Goal: Communication & Community: Ask a question

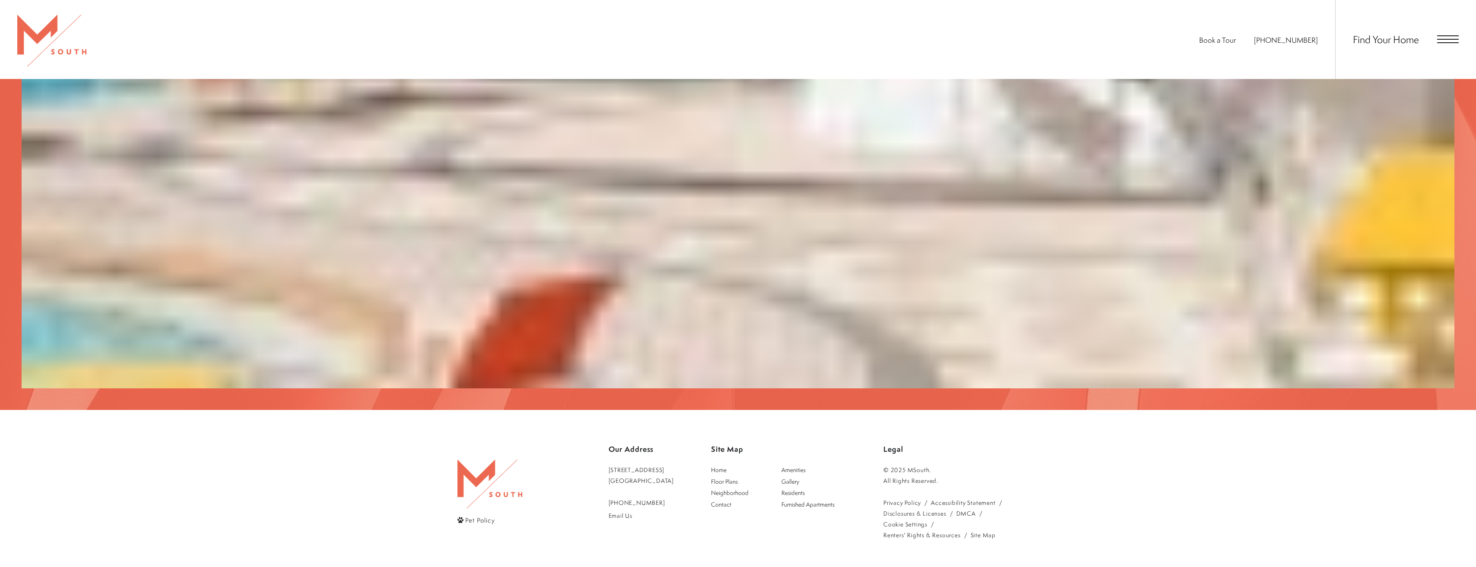
scroll to position [2538, 0]
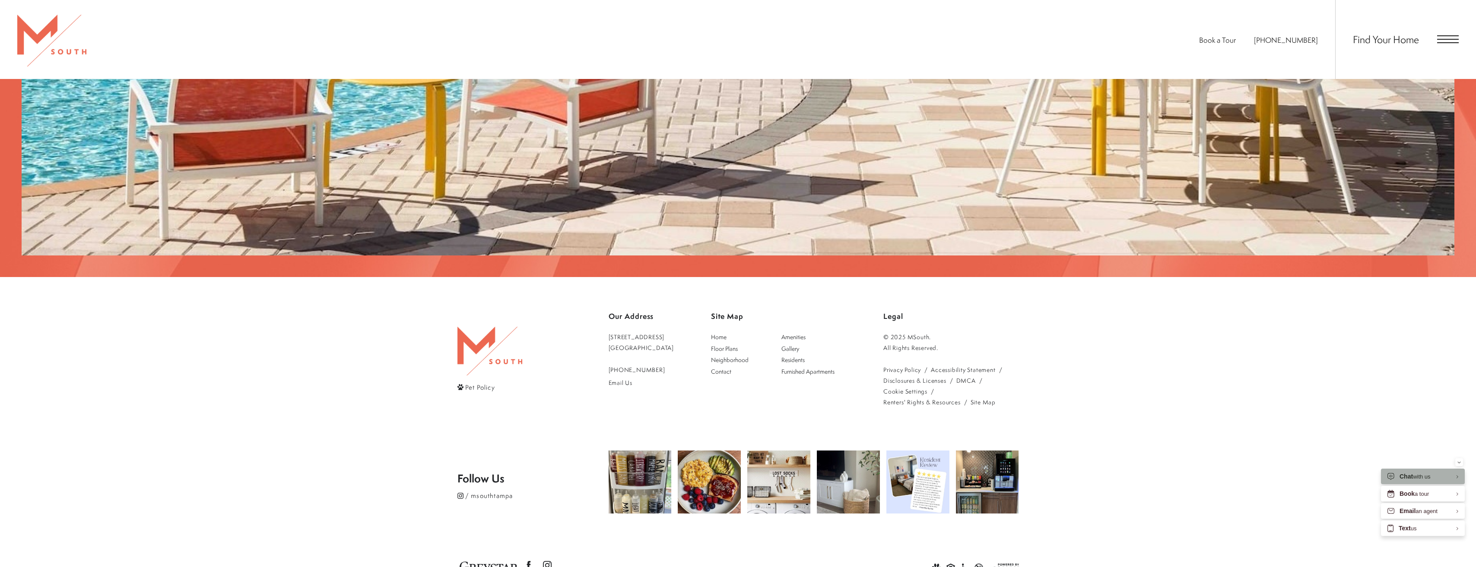
click at [1403, 474] on span "Chat" at bounding box center [1405, 476] width 13 height 7
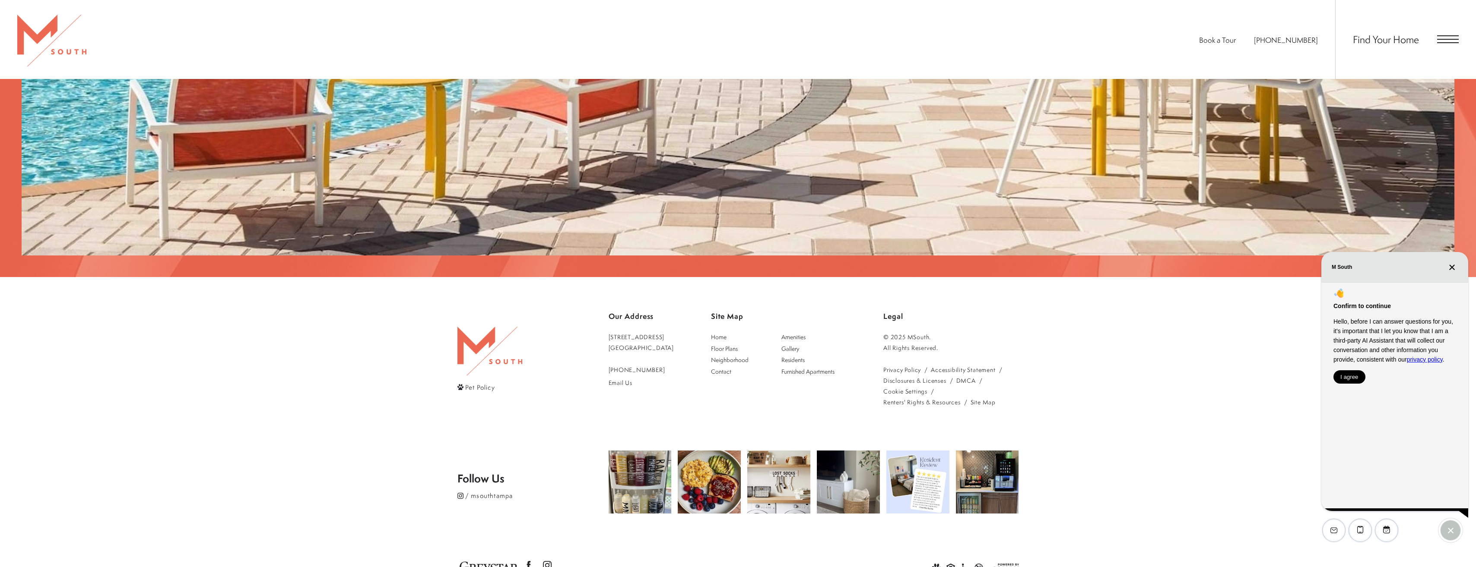
click at [1346, 387] on div "Confirm to continue Hello, before I can answer questions for you, it's importan…" at bounding box center [1394, 396] width 147 height 229
click at [1349, 379] on button "I agree" at bounding box center [1349, 377] width 32 height 13
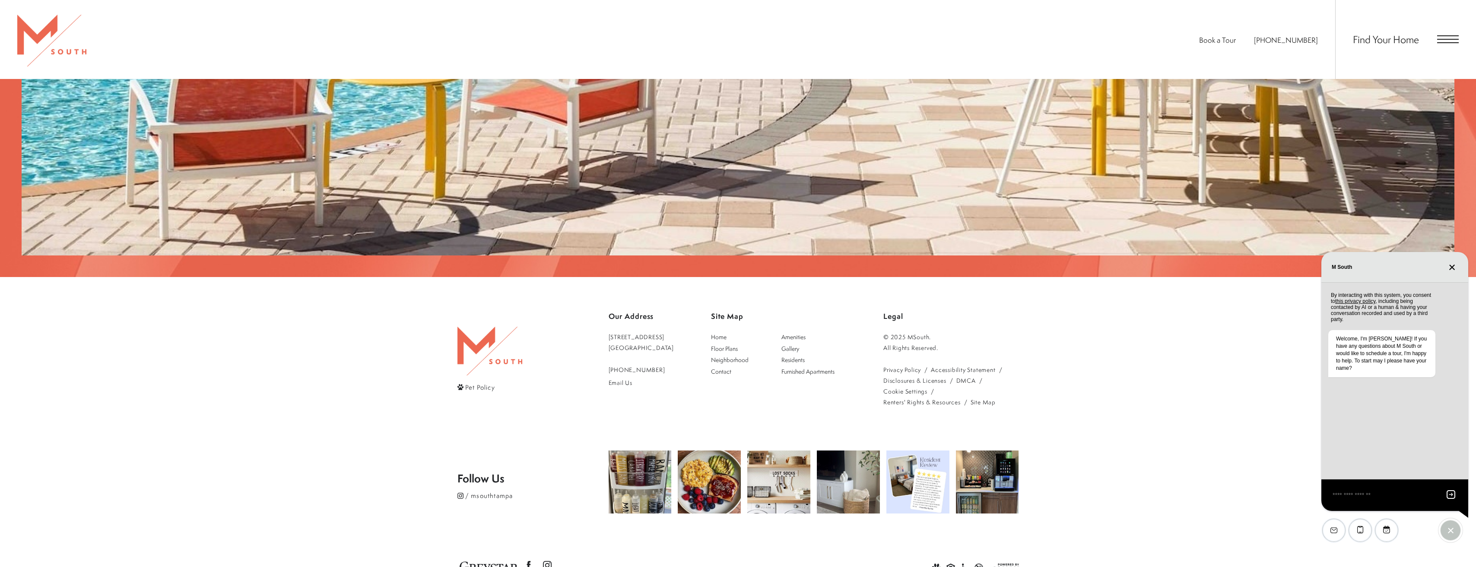
click at [1358, 500] on textarea "EliseAI Widget" at bounding box center [1383, 495] width 105 height 11
type textarea "**********"
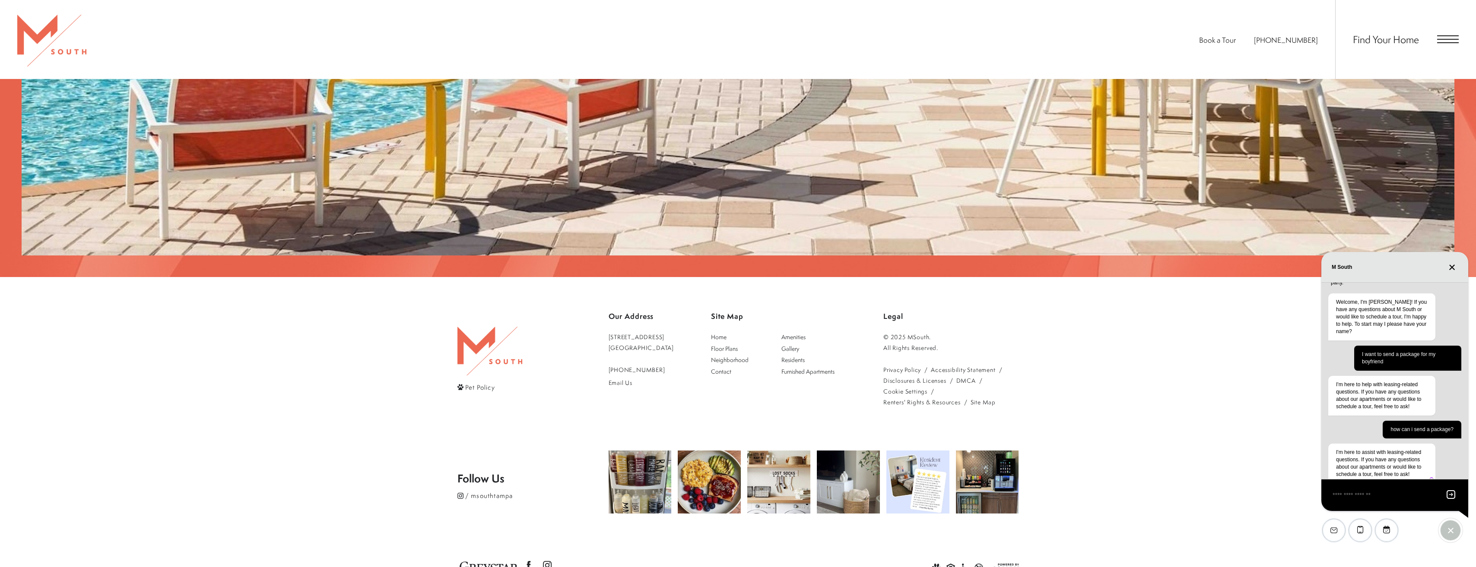
scroll to position [55, 0]
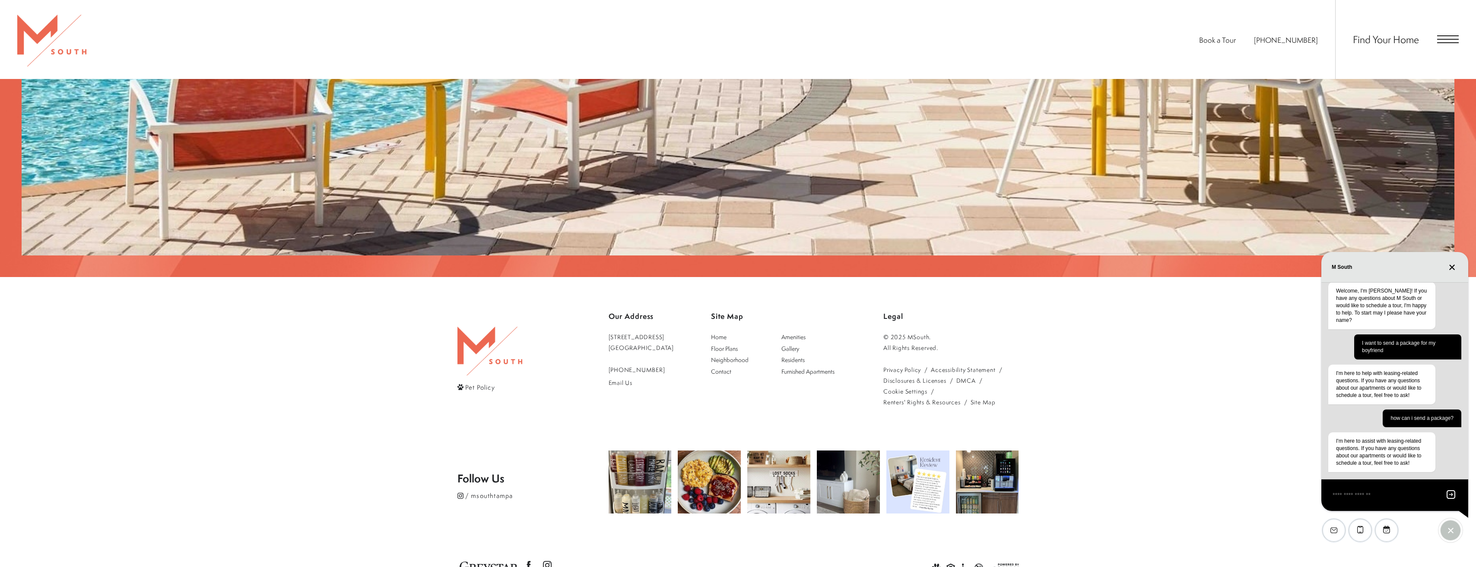
click at [1363, 529] on div "EliseAI Widget" at bounding box center [1360, 530] width 22 height 22
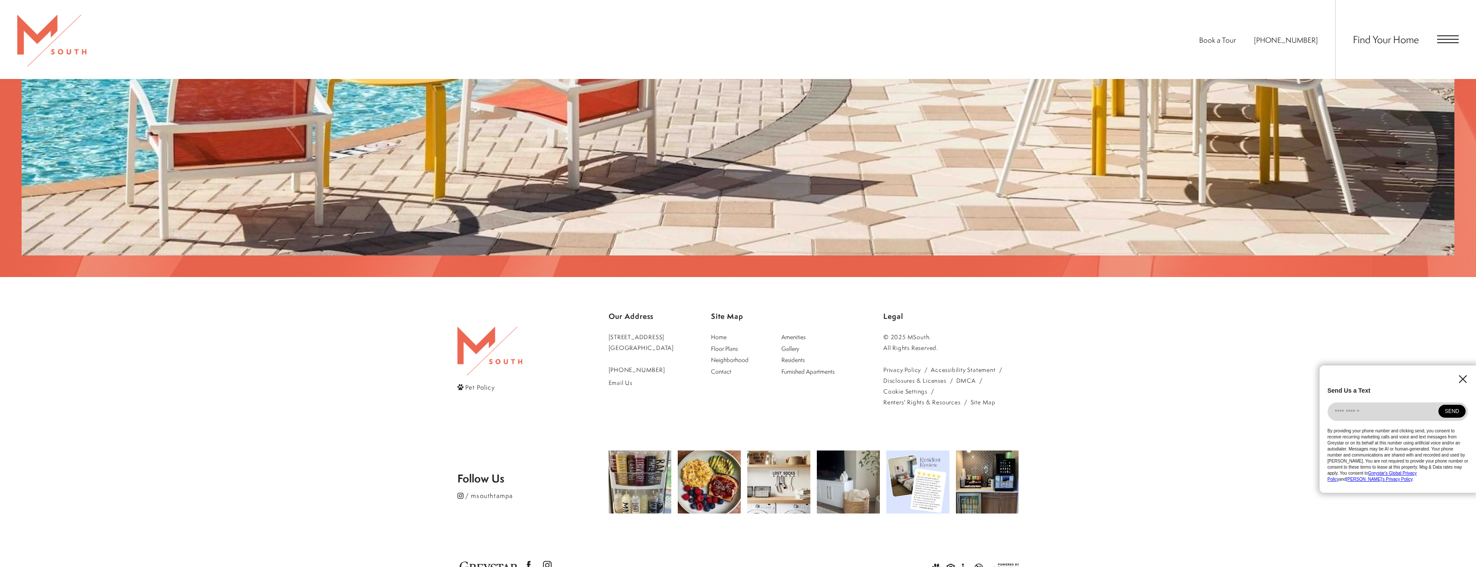
click at [1466, 383] on icon "EliseAI Widget" at bounding box center [1462, 379] width 8 height 8
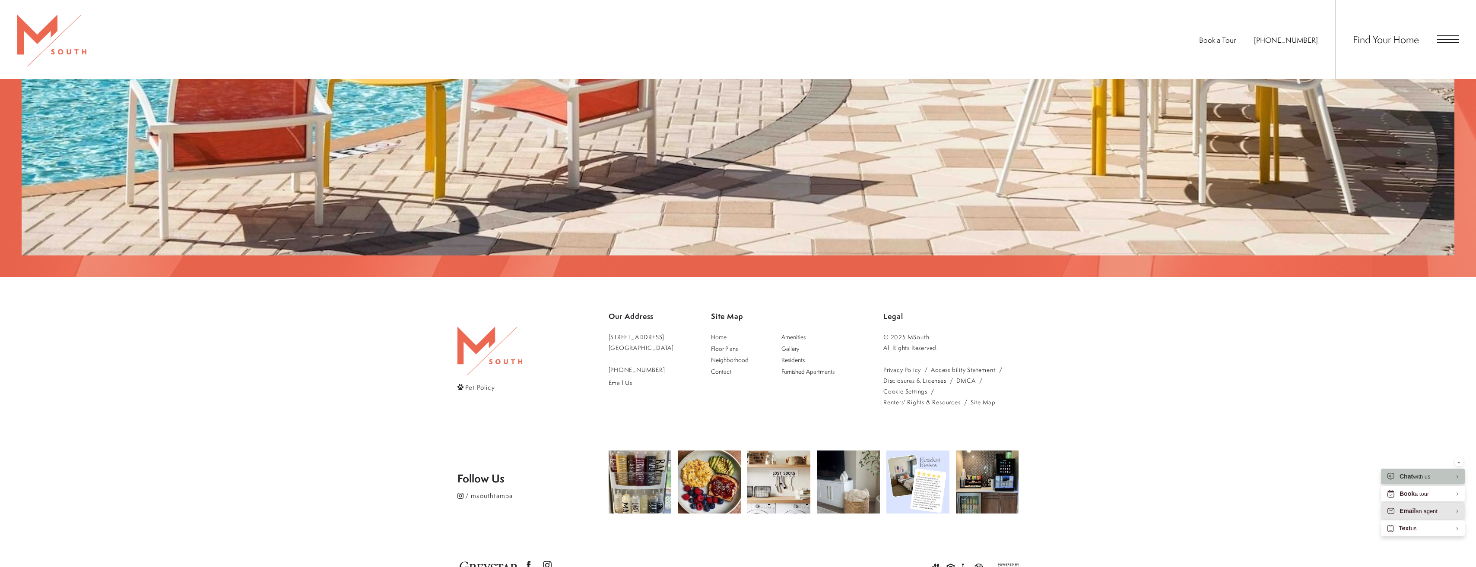
click at [1420, 511] on div "Email an agent" at bounding box center [1418, 511] width 38 height 8
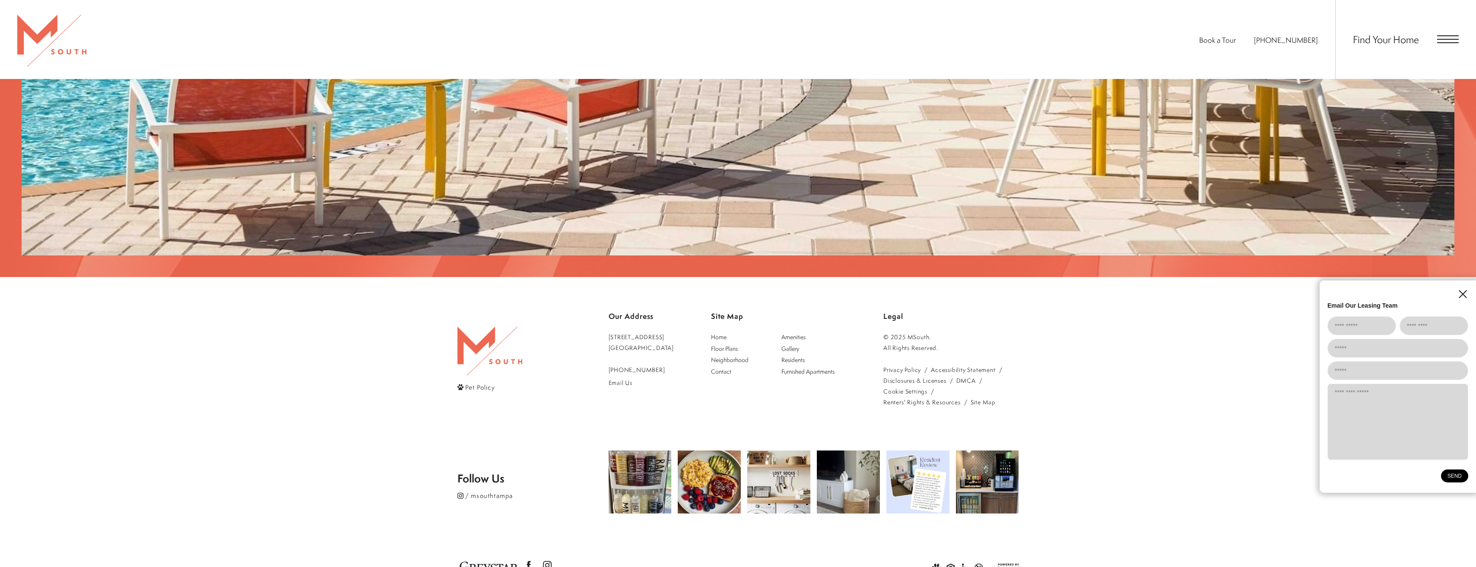
click at [1460, 294] on icon "EliseAI Widget" at bounding box center [1462, 294] width 8 height 8
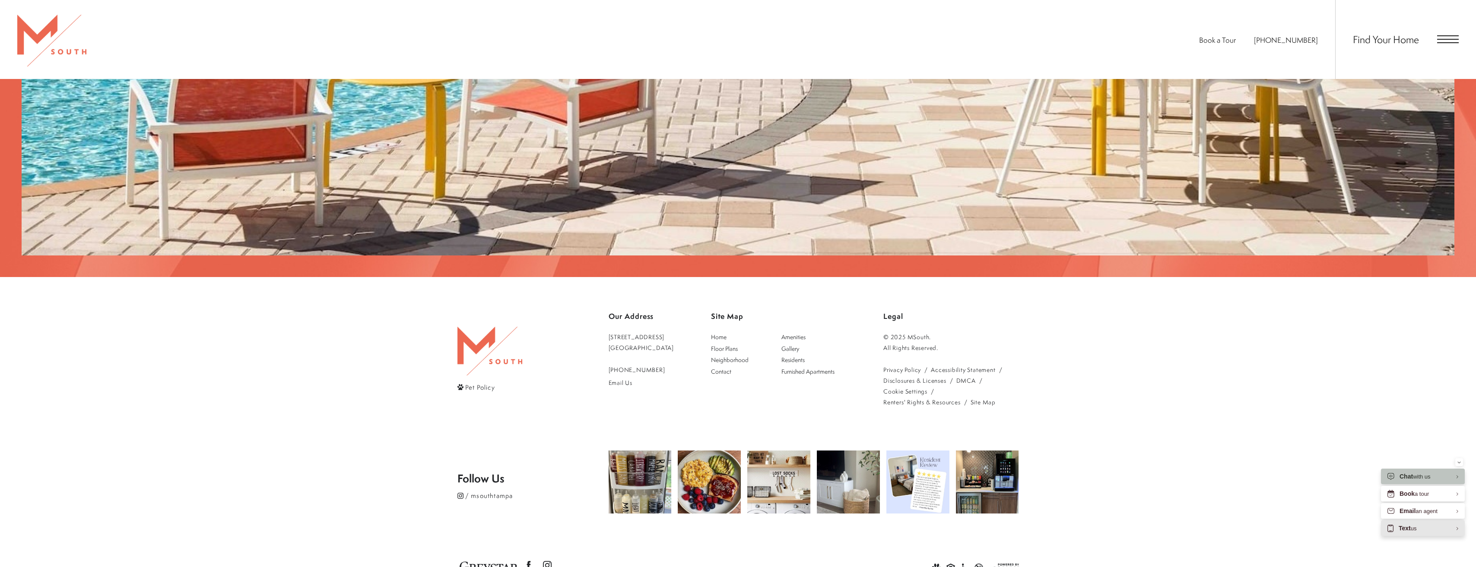
click at [1397, 524] on div "Text us" at bounding box center [1423, 529] width 84 height 16
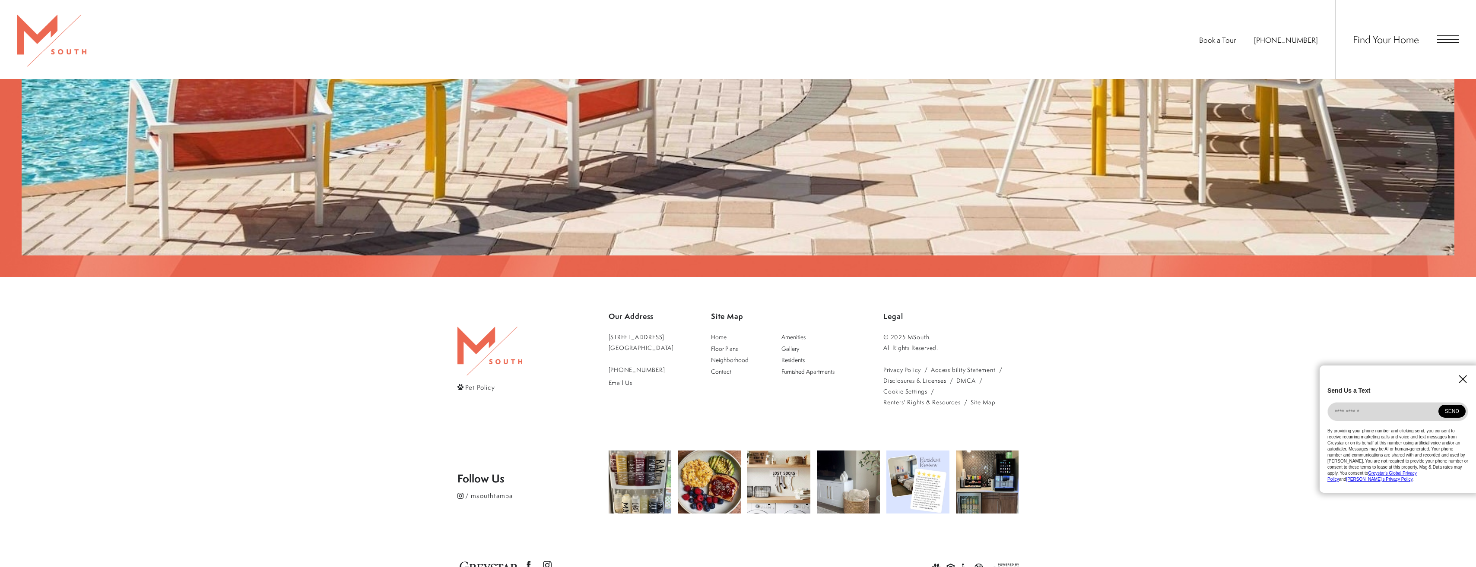
click at [1460, 381] on div "Send Us a Text By providing your phone number and clicking send, you consent to…" at bounding box center [1397, 429] width 156 height 127
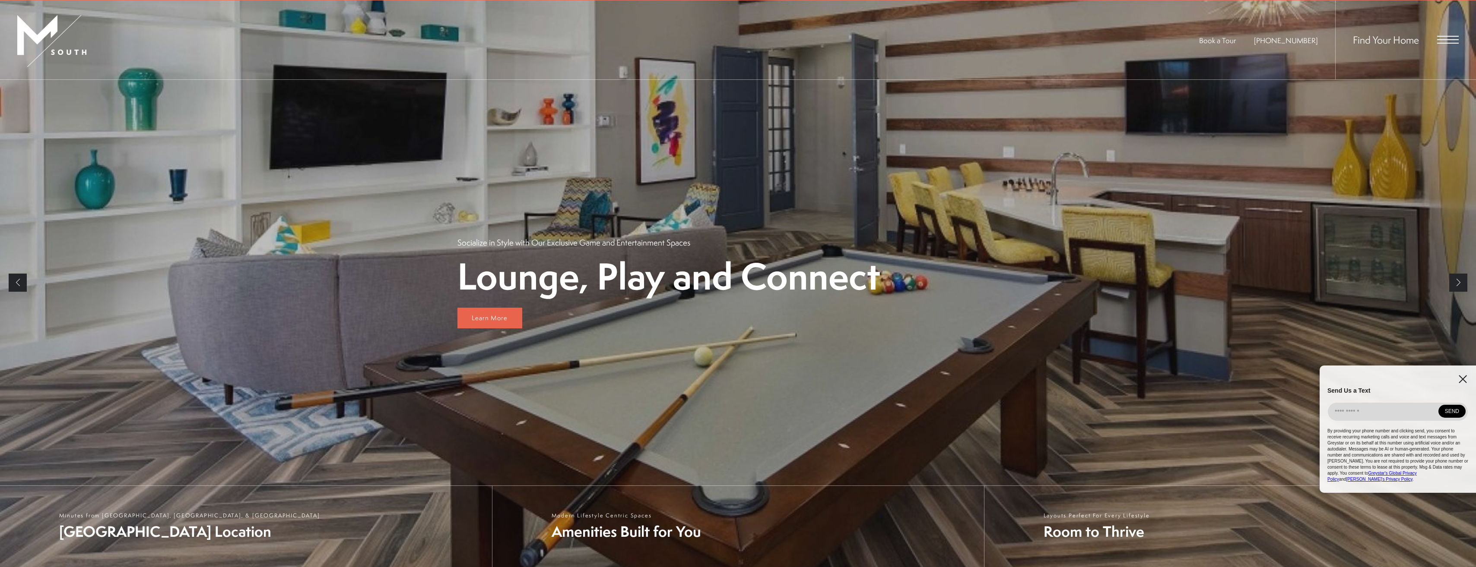
scroll to position [0, 0]
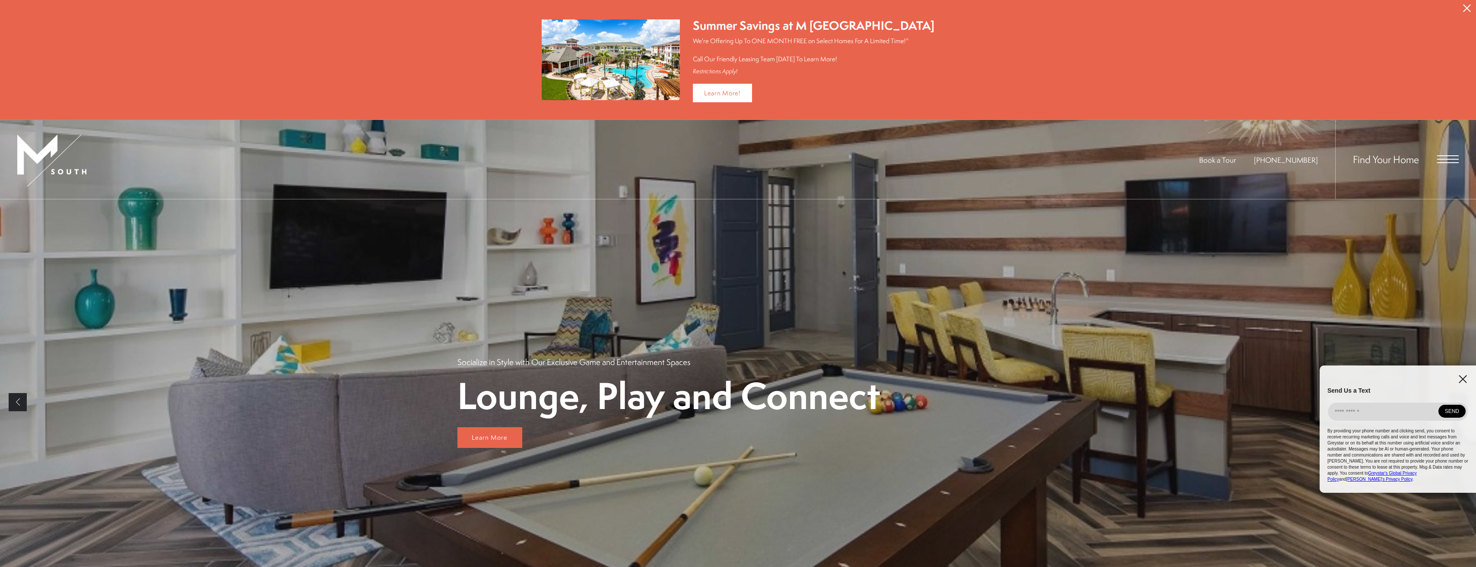
click at [68, 174] on img at bounding box center [51, 161] width 69 height 52
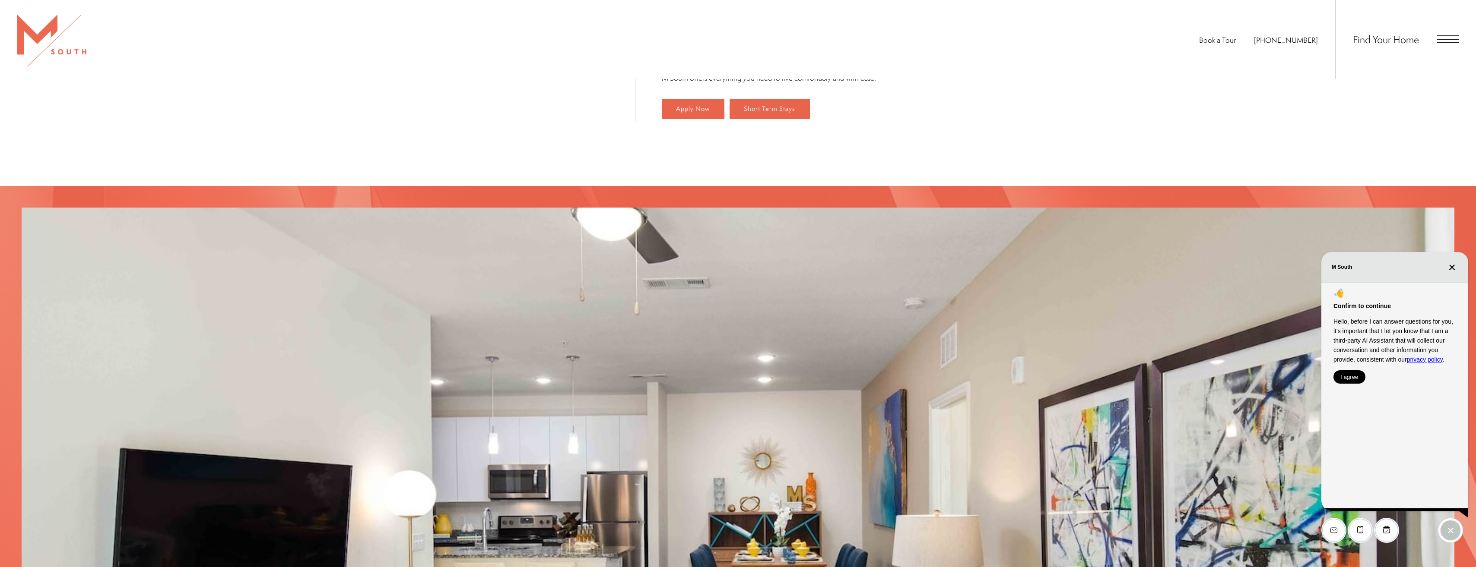
scroll to position [1070, 0]
